Goal: Information Seeking & Learning: Learn about a topic

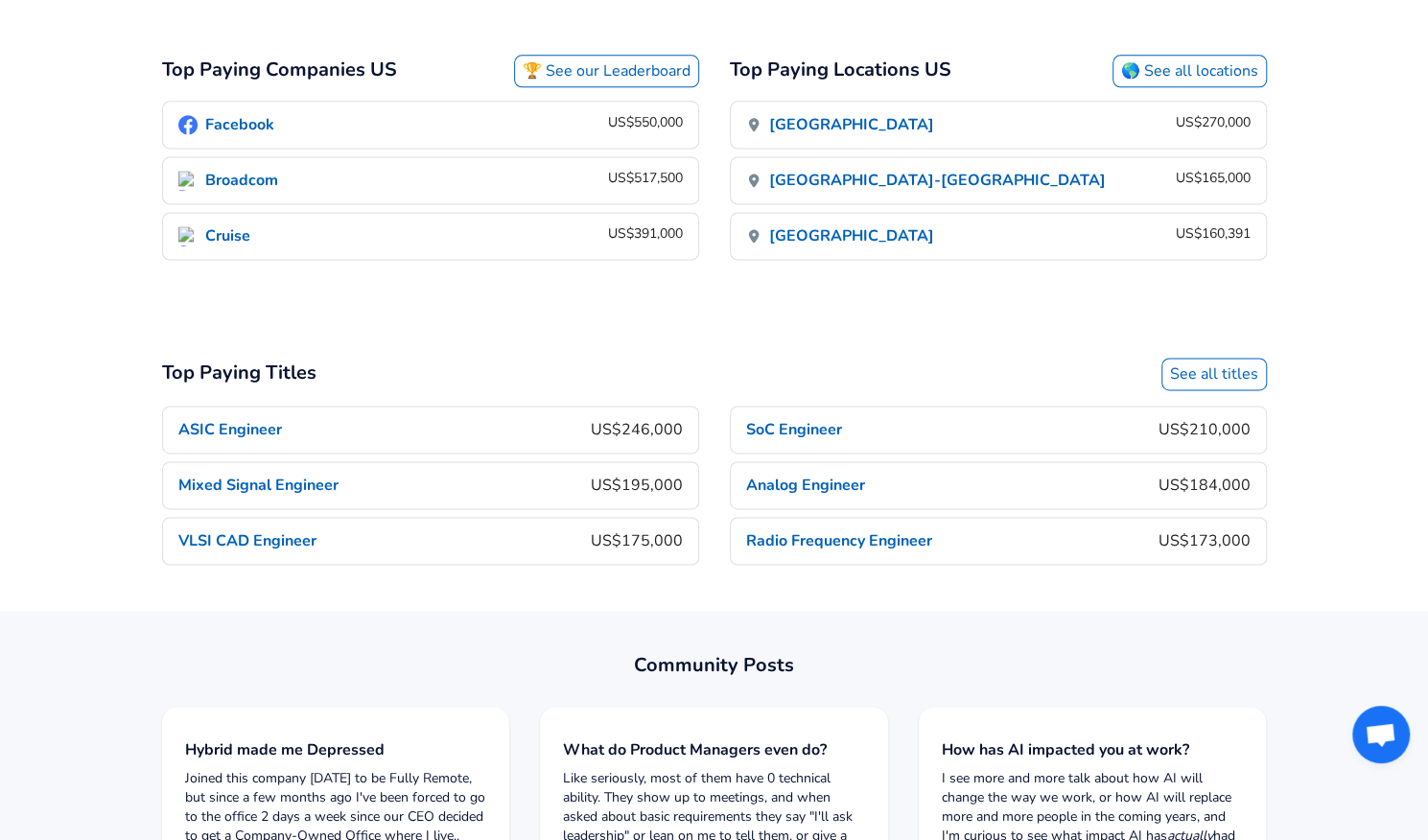
scroll to position [1220, 0]
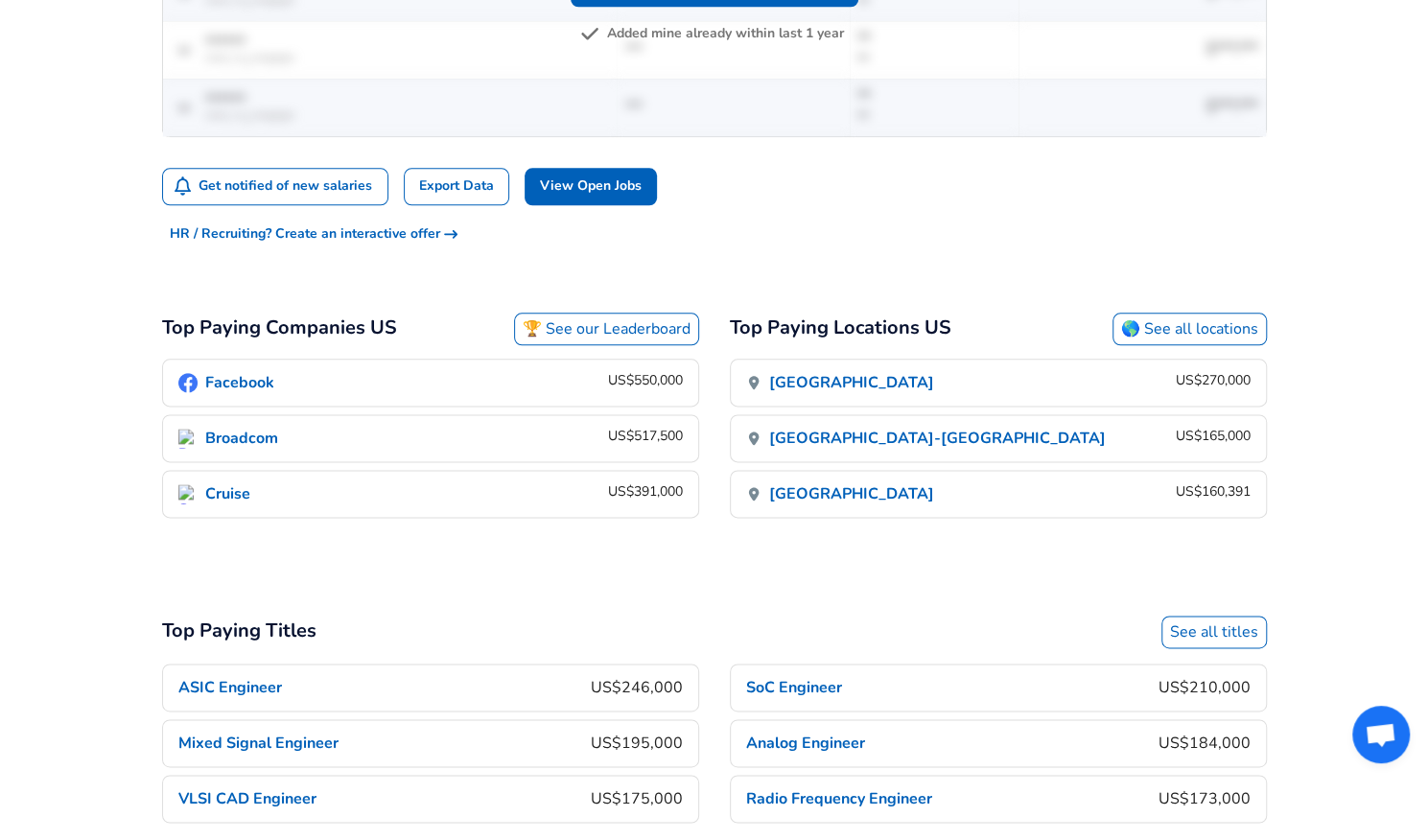
click at [274, 373] on link "Facebook US$550,000" at bounding box center [430, 382] width 535 height 46
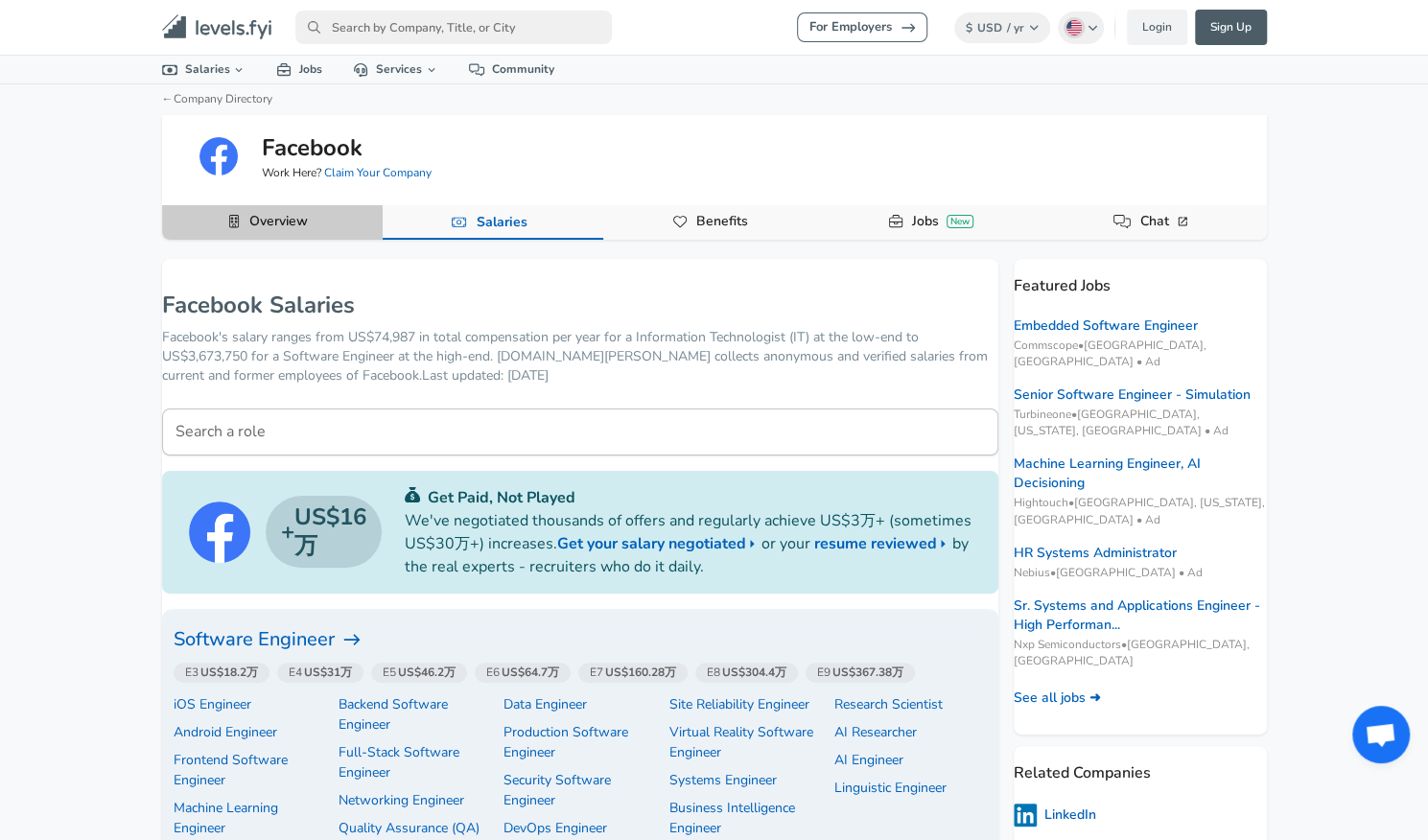
click at [279, 227] on link "Overview" at bounding box center [278, 222] width 74 height 33
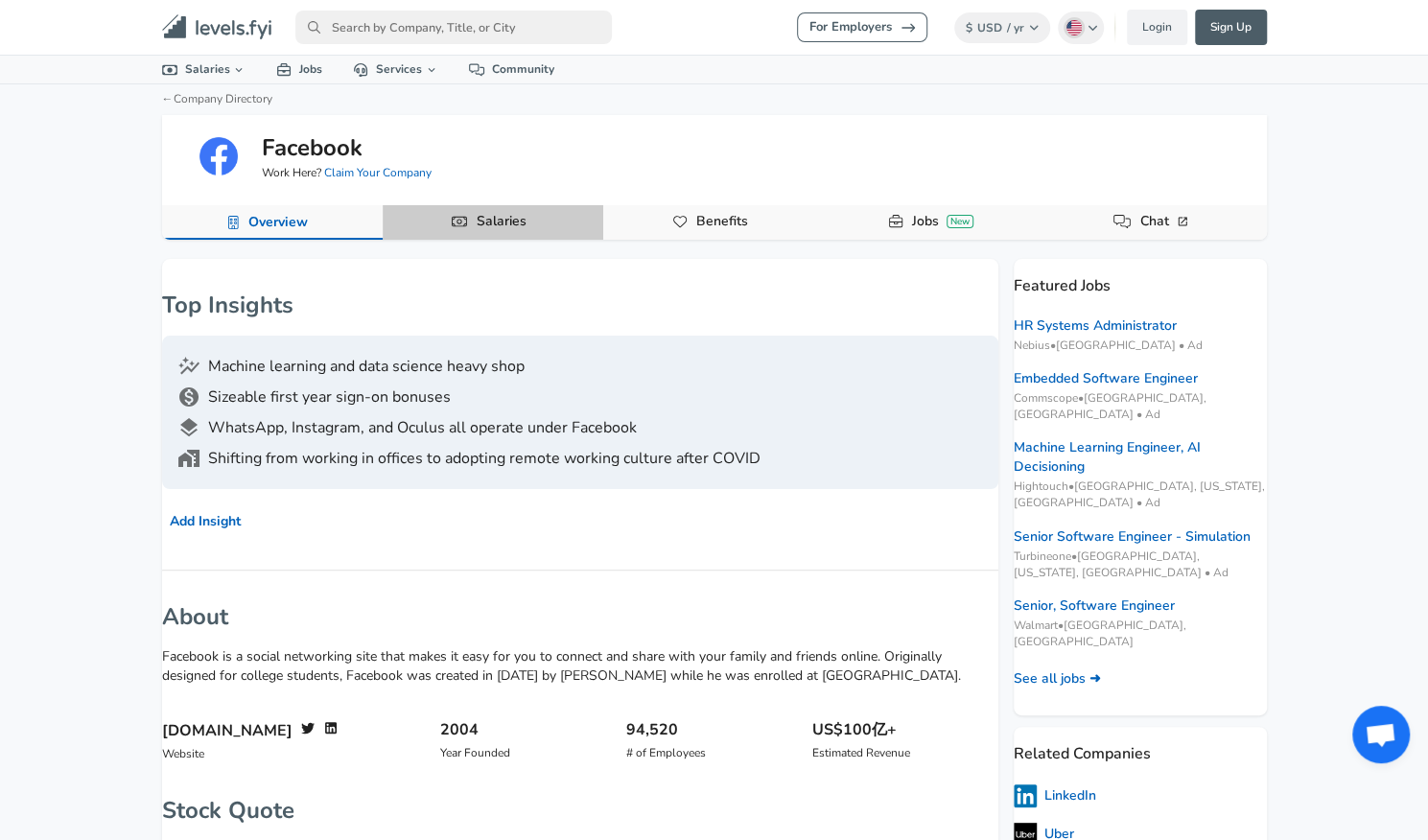
click at [470, 217] on link "Salaries" at bounding box center [501, 222] width 65 height 33
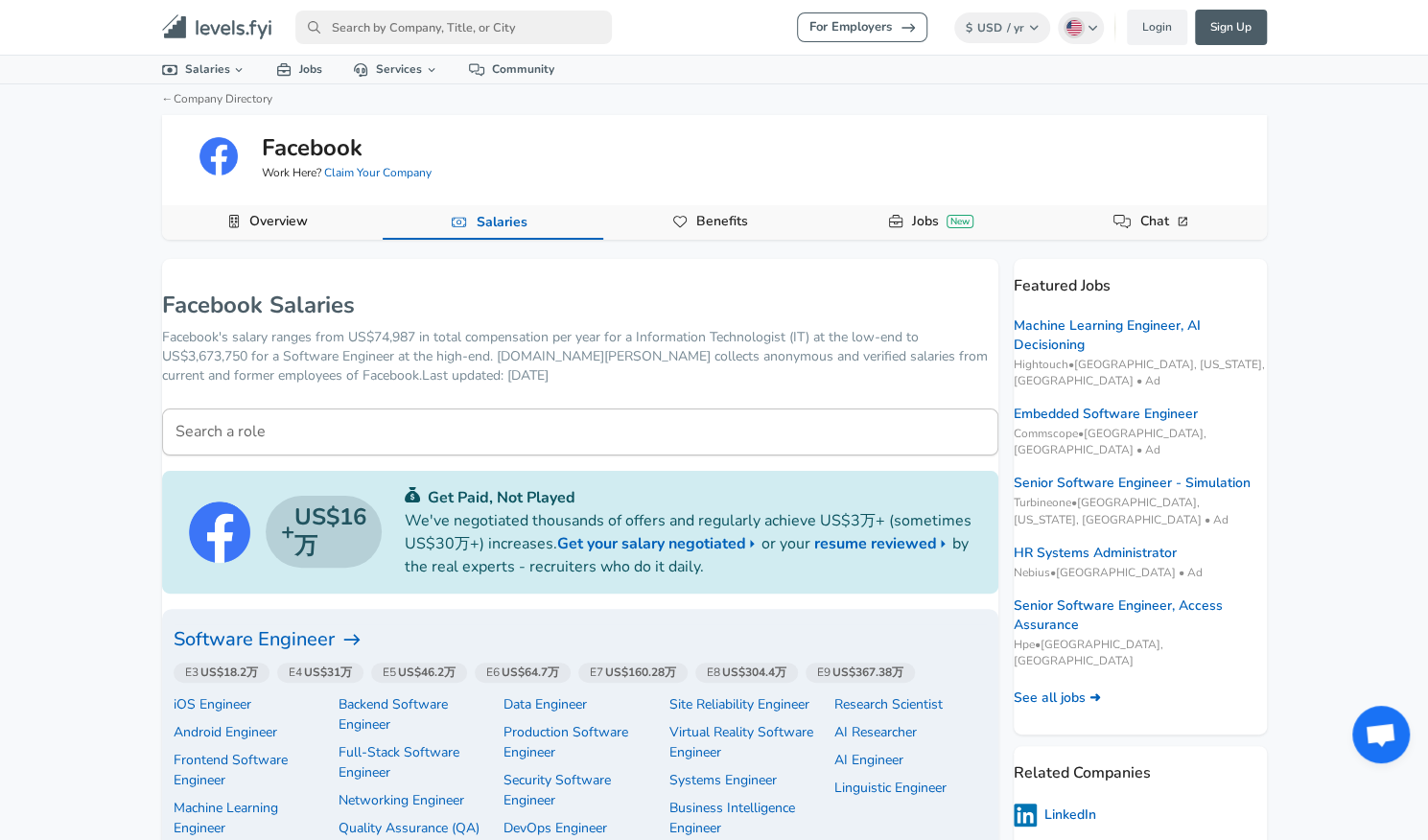
click at [232, 35] on icon "Levels FYI Logo" at bounding box center [217, 27] width 110 height 26
